Goal: Information Seeking & Learning: Learn about a topic

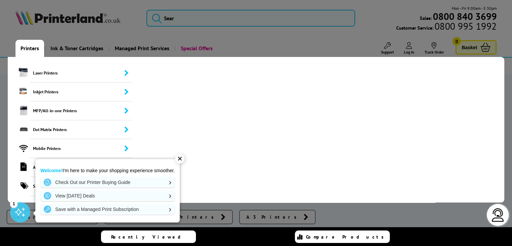
click at [32, 50] on link "Printers" at bounding box center [29, 48] width 29 height 17
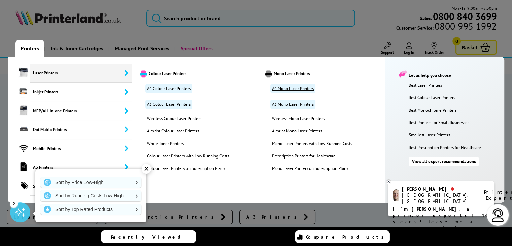
click at [280, 87] on link "A4 Mono Laser Printers" at bounding box center [293, 88] width 45 height 9
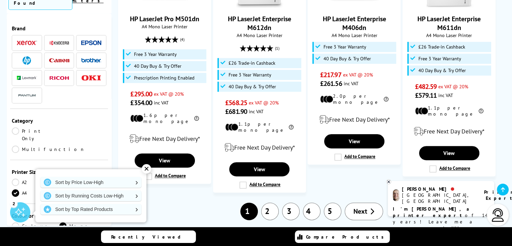
scroll to position [828, 0]
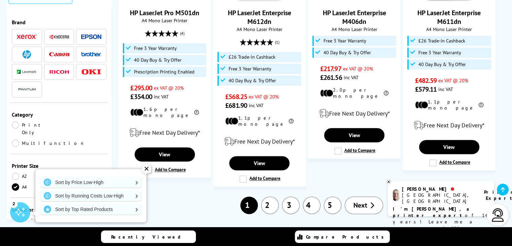
click at [368, 196] on link "Next" at bounding box center [364, 205] width 38 height 18
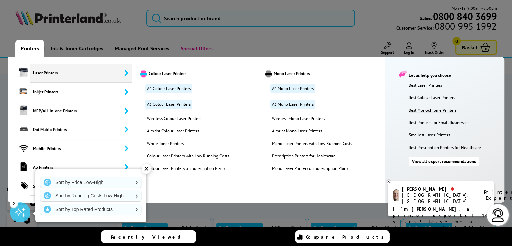
click at [427, 109] on link "Best Monochrome Printers" at bounding box center [455, 110] width 92 height 6
